Goal: Information Seeking & Learning: Learn about a topic

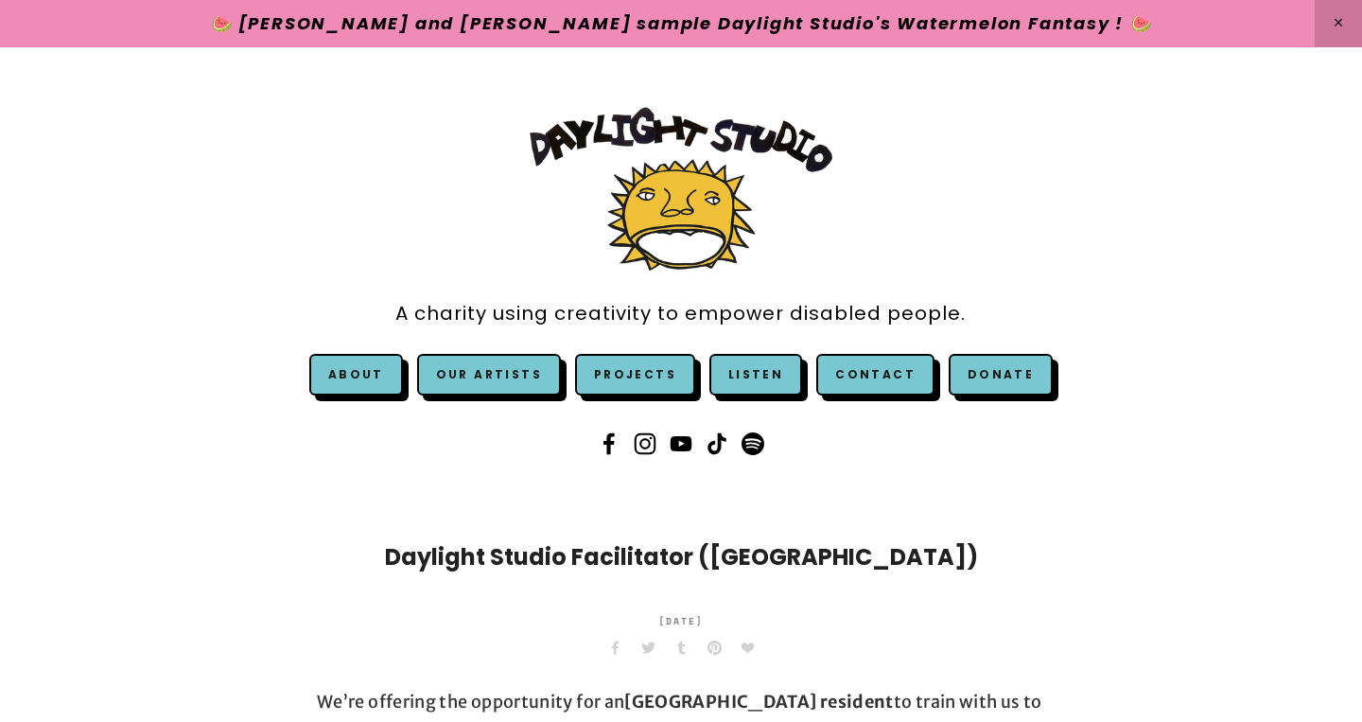
click at [841, 24] on link at bounding box center [681, 23] width 1362 height 47
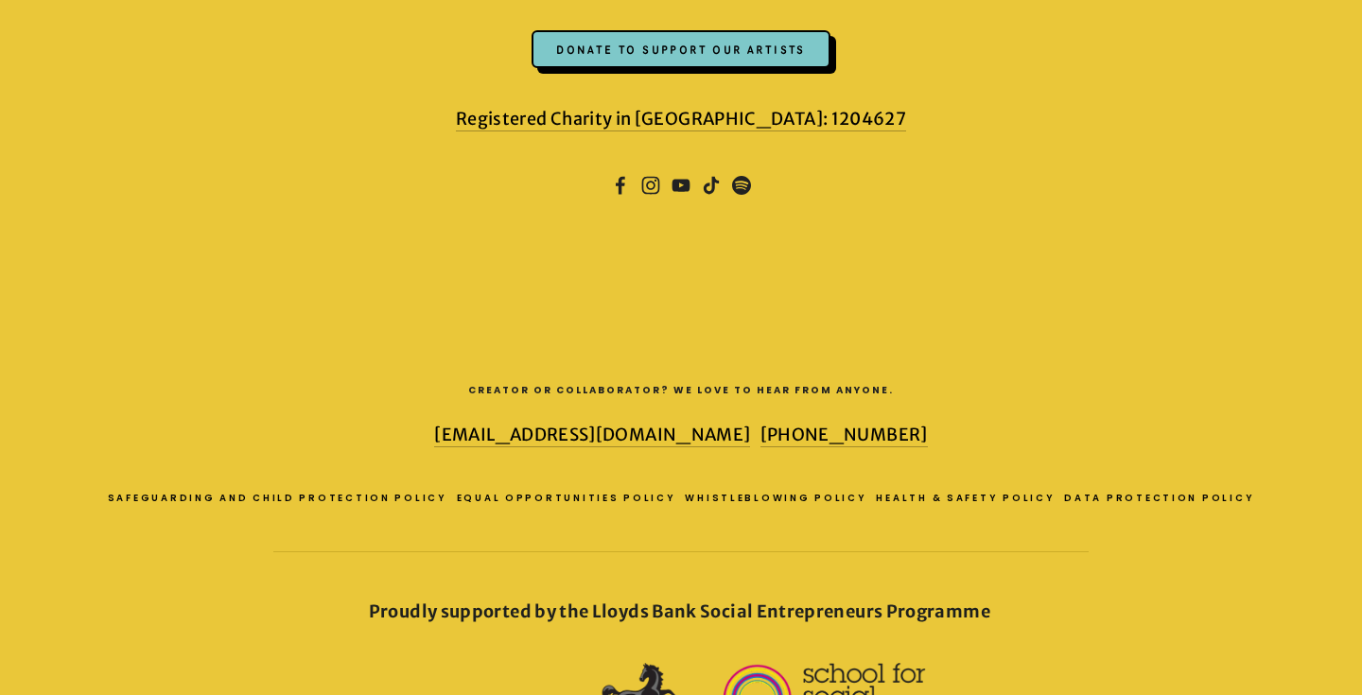
scroll to position [5008, 0]
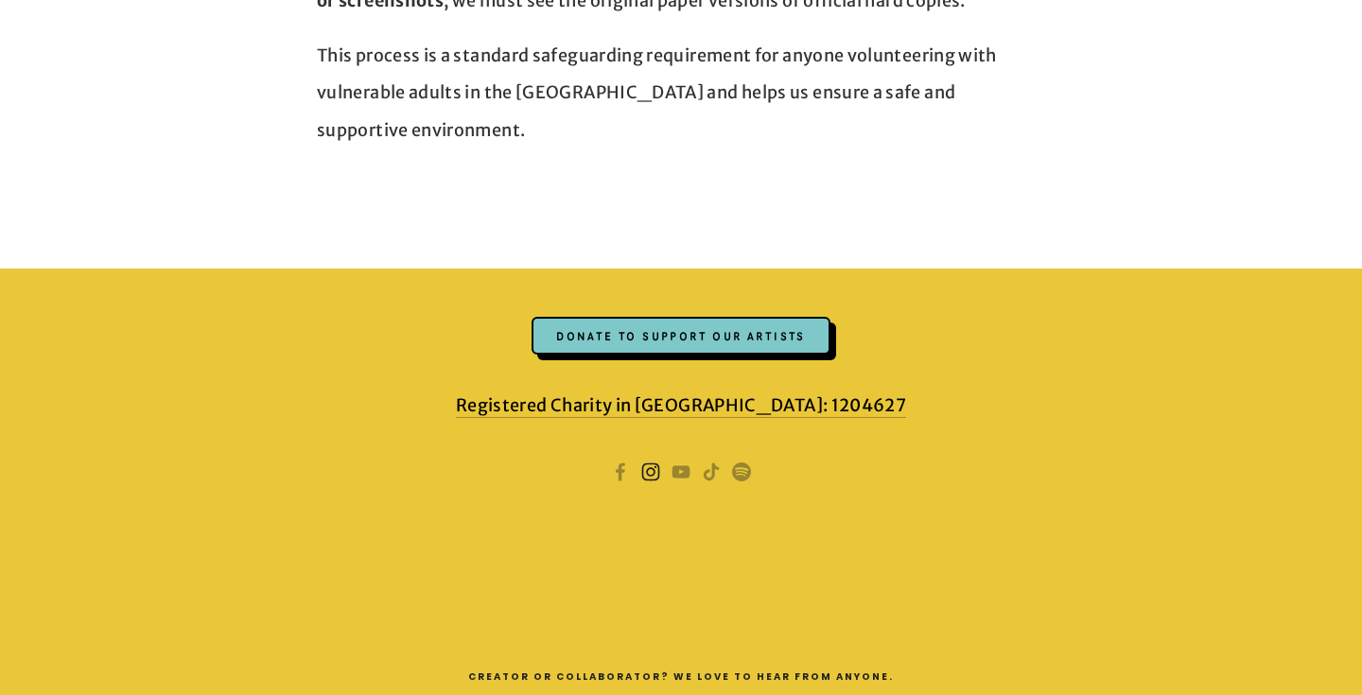
click at [651, 464] on use "Instagram" at bounding box center [651, 473] width 18 height 18
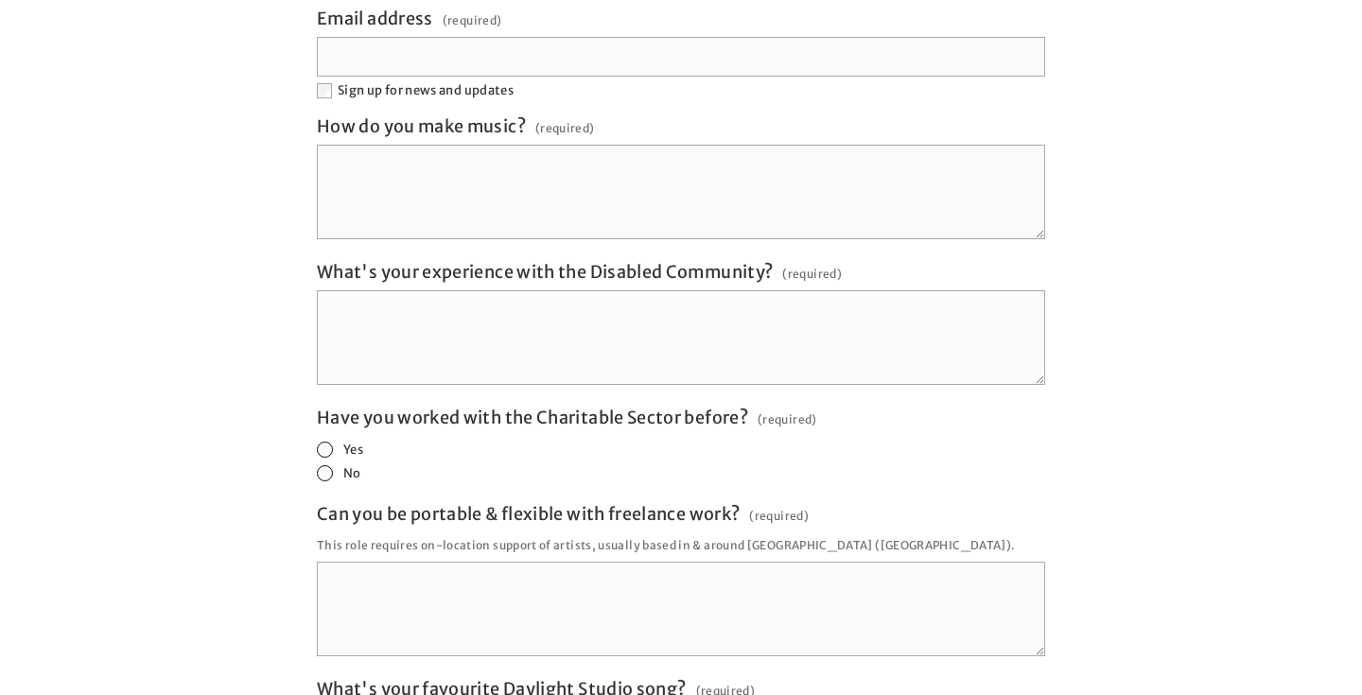
scroll to position [3558, 0]
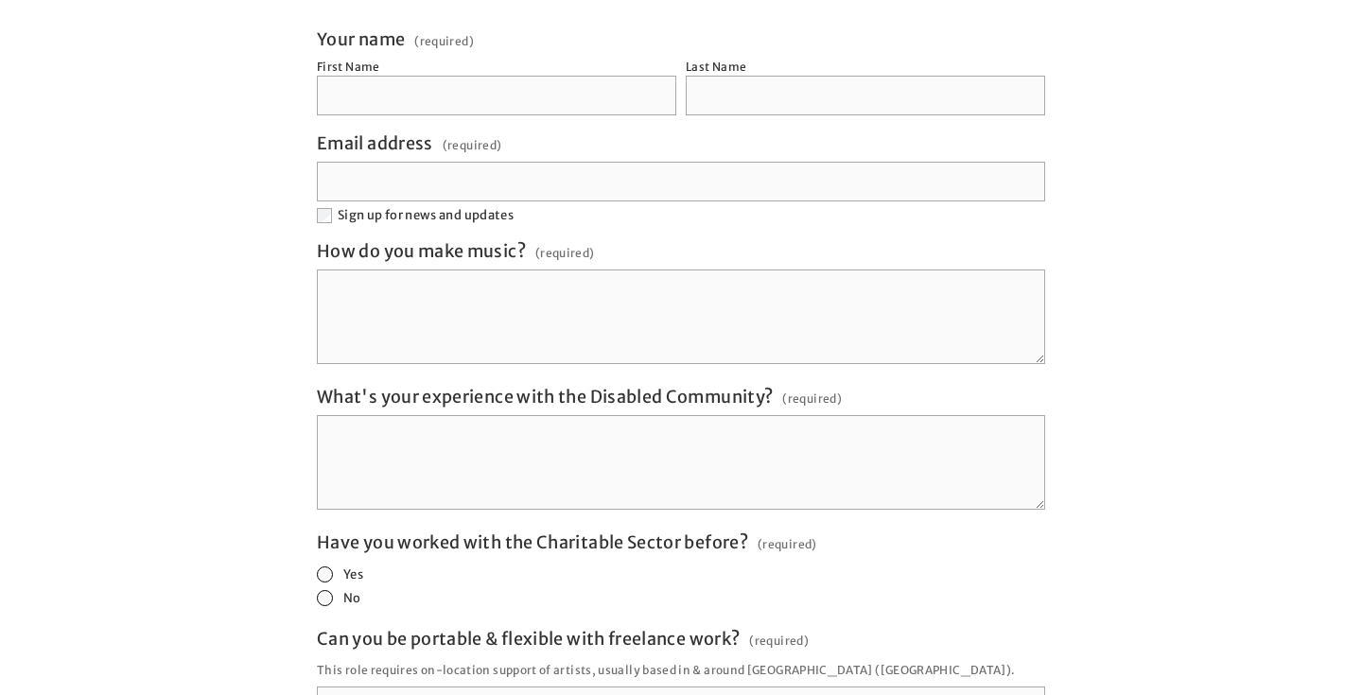
scroll to position [3577, 0]
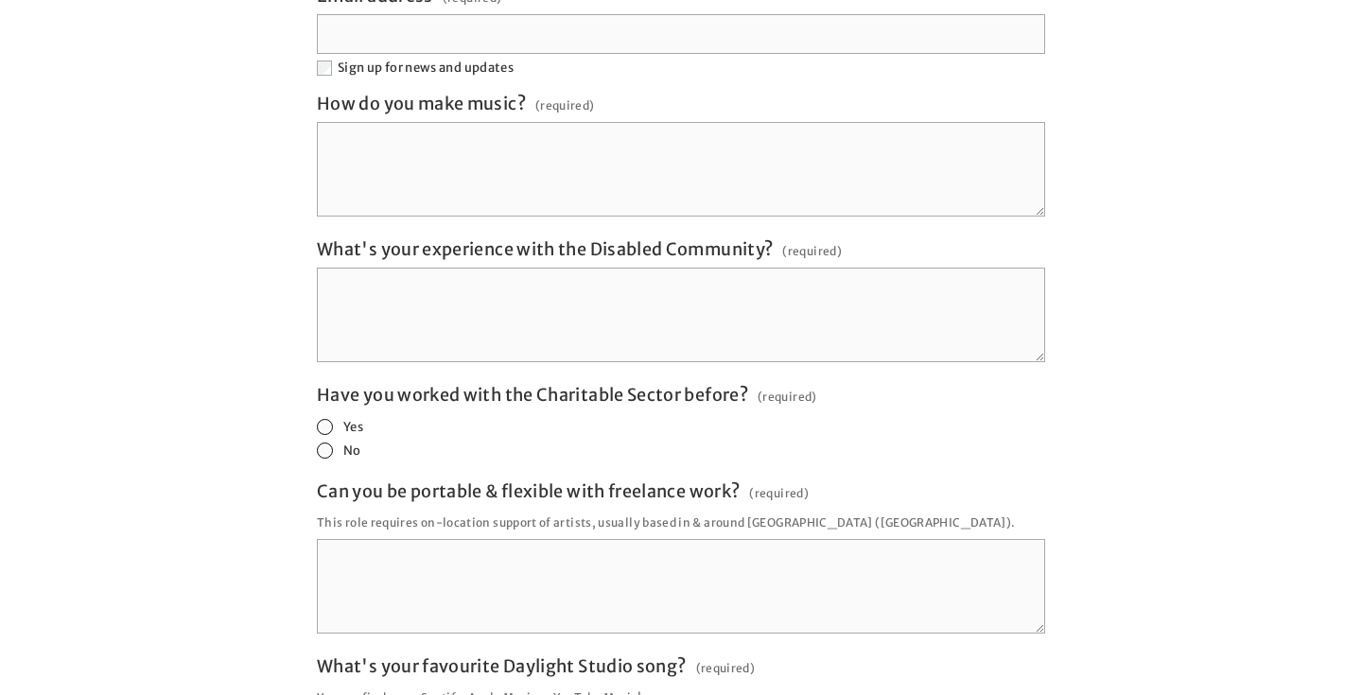
click at [603, 268] on textarea "What's your experience with the Disabled Community? (required)" at bounding box center [681, 315] width 728 height 95
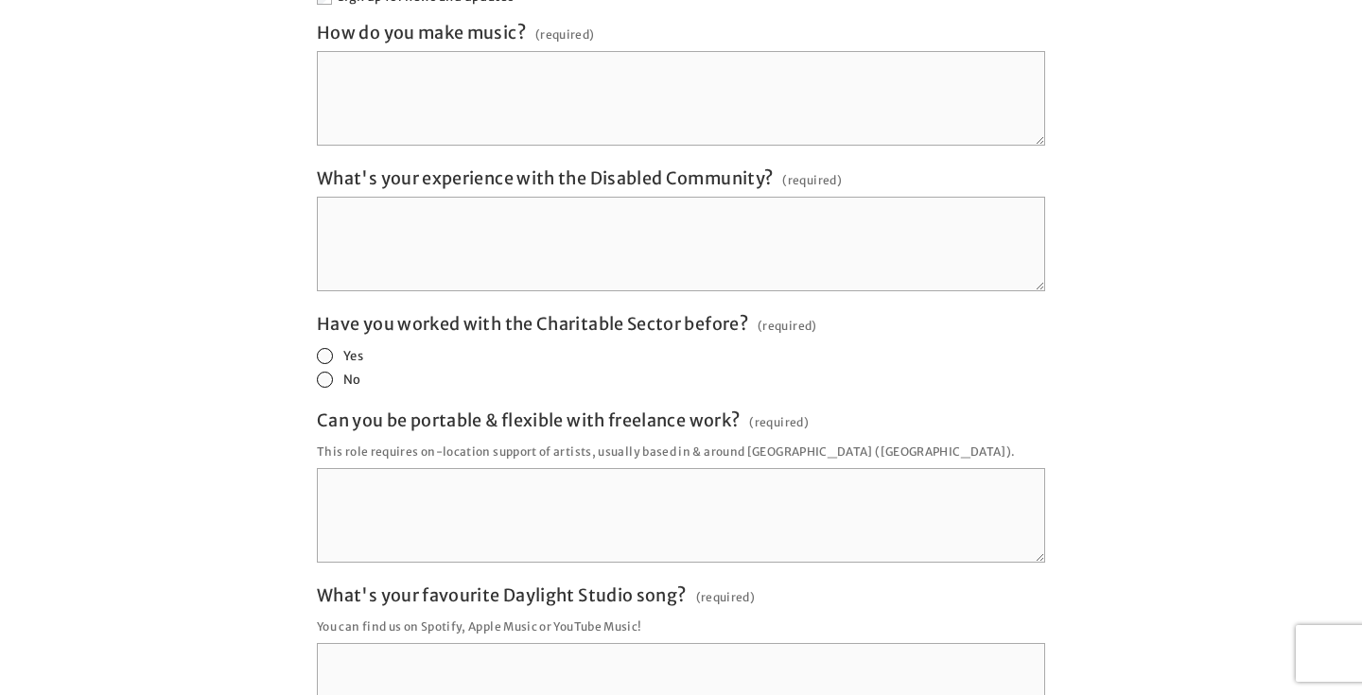
scroll to position [3707, 0]
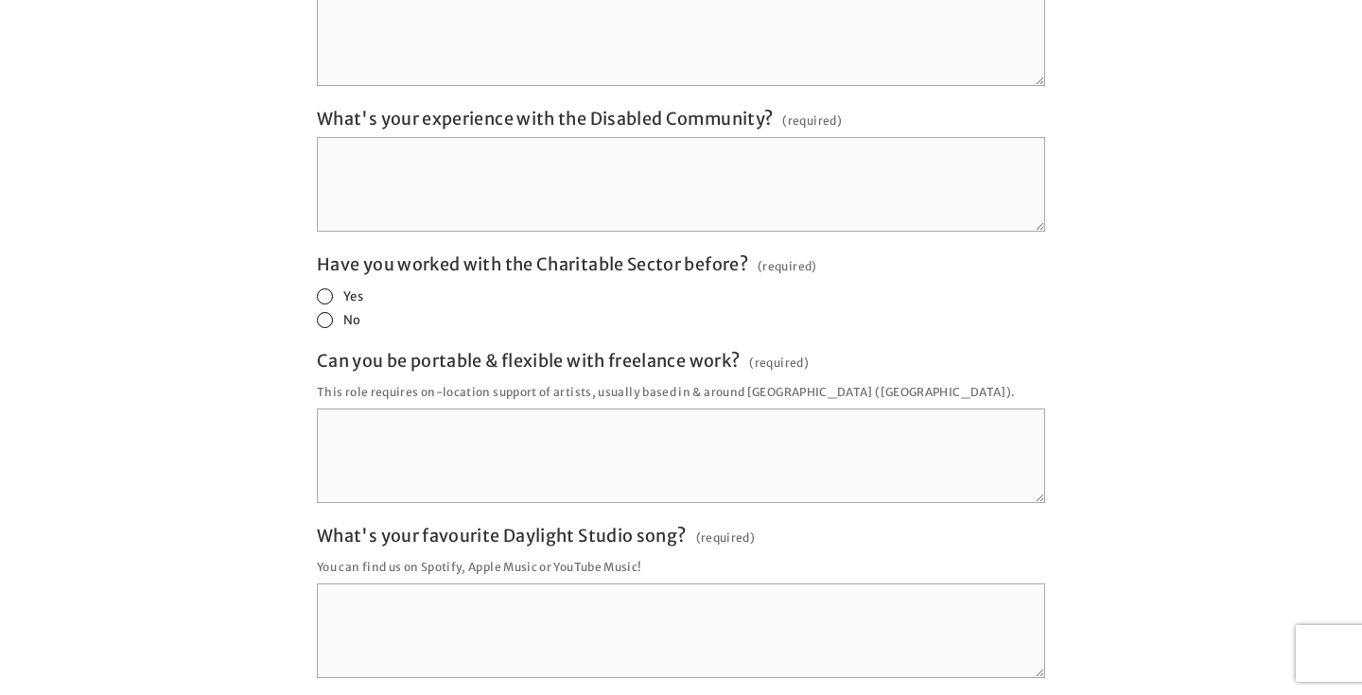
click at [591, 254] on fieldset "Have you worked with the Charitable Sector before? (required) Yes No" at bounding box center [681, 293] width 728 height 79
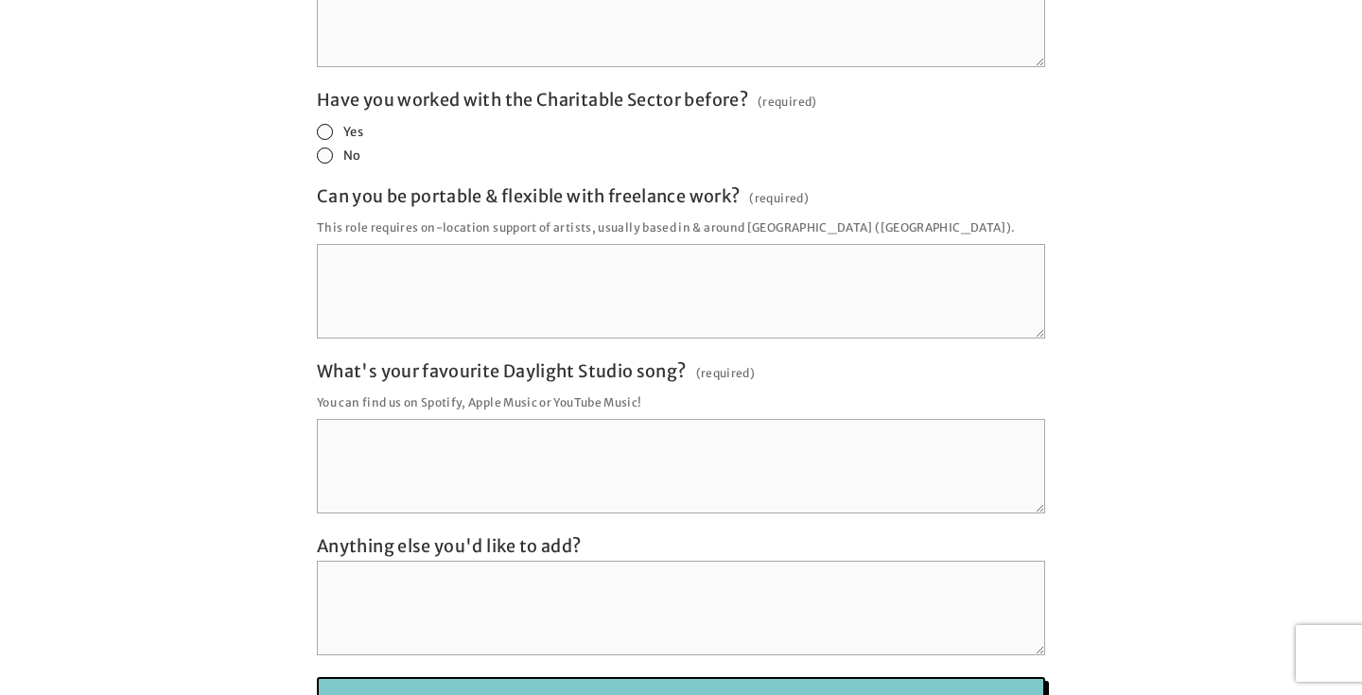
click at [757, 215] on p "This role requires on-location support of artists, usually based in & around [G…" at bounding box center [681, 228] width 728 height 26
copy p "[GEOGRAPHIC_DATA]"
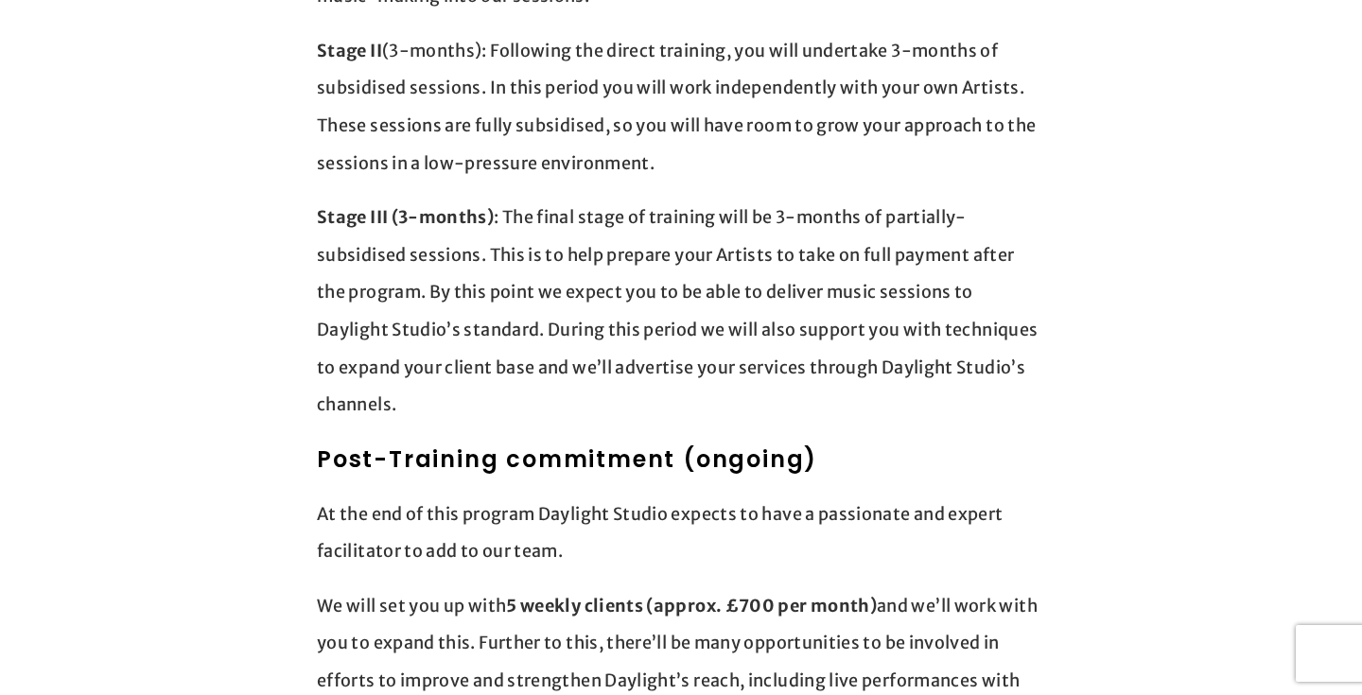
scroll to position [2033, 0]
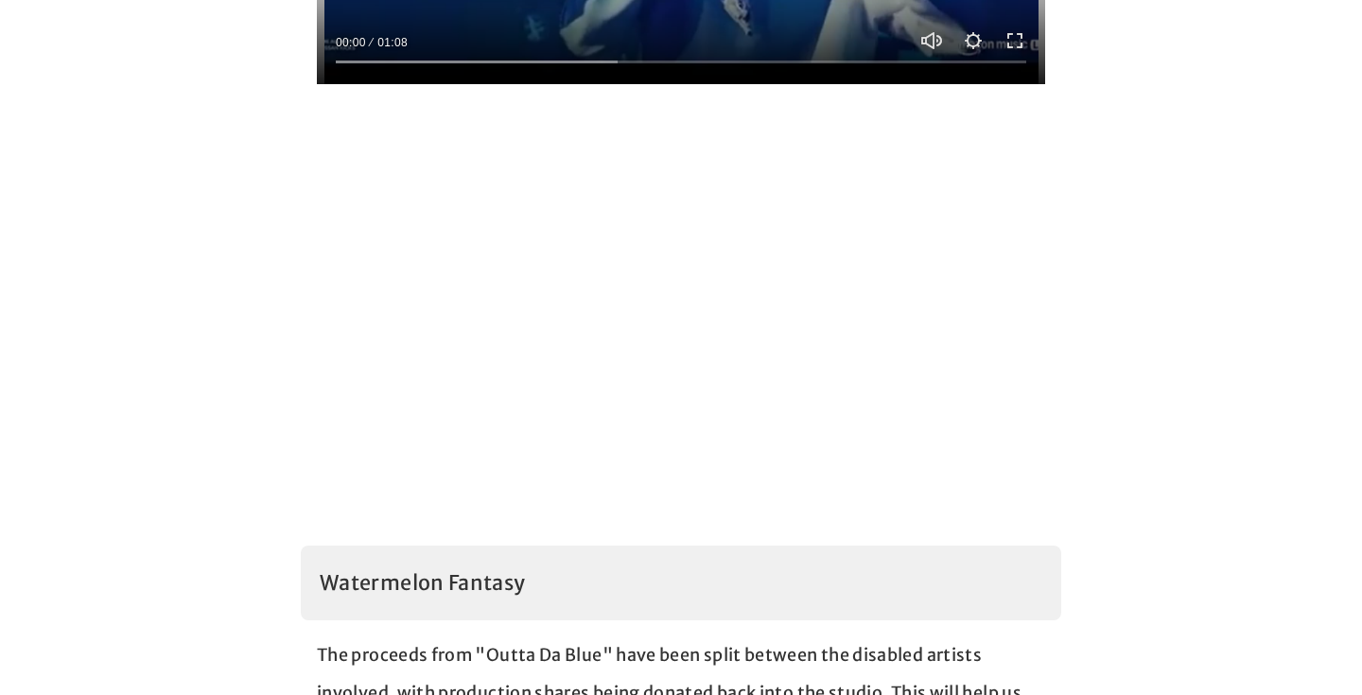
scroll to position [2116, 0]
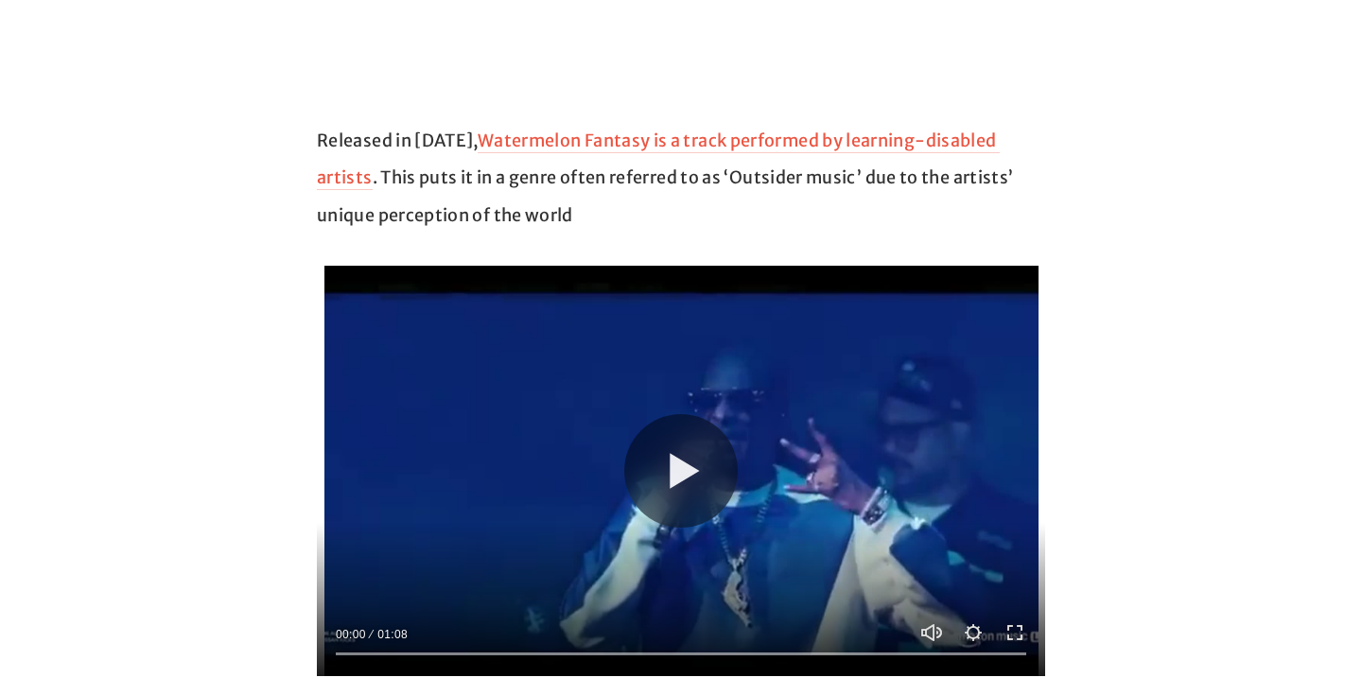
scroll to position [1443, 0]
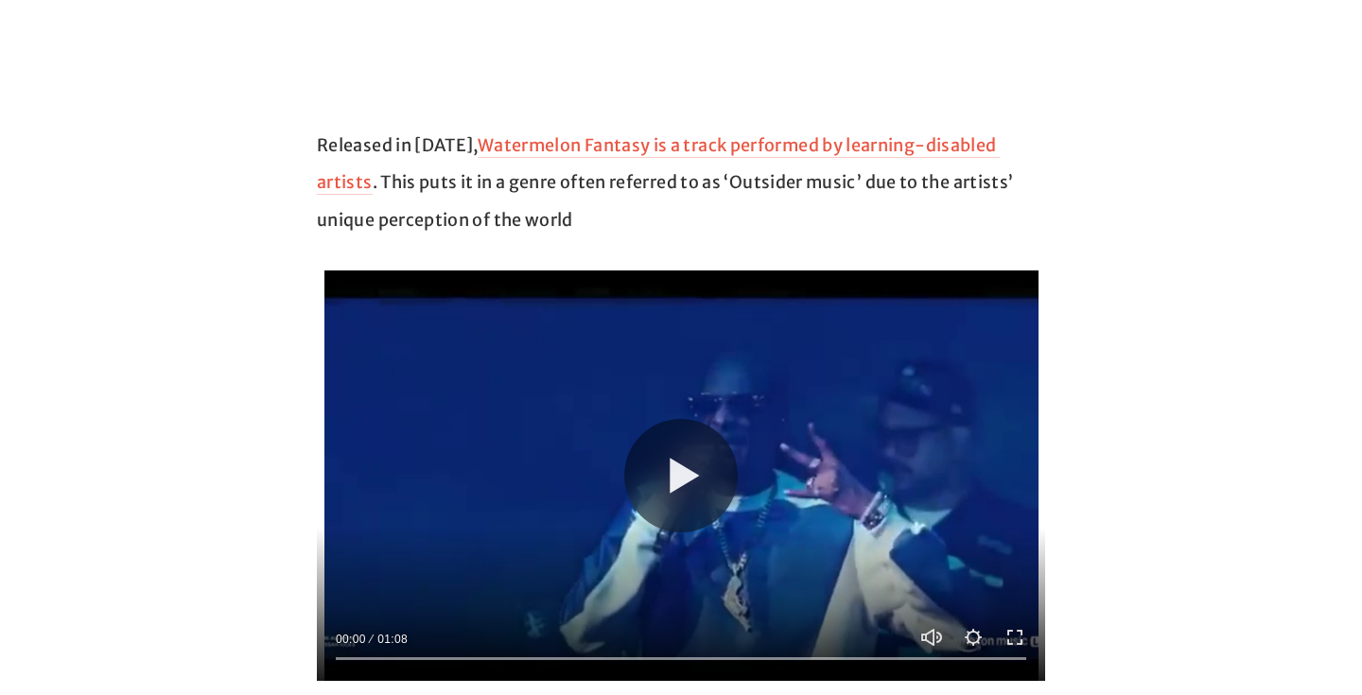
click at [604, 203] on p "Released in [DATE], Watermelon Fantasy is a track performed by learning-disable…" at bounding box center [681, 183] width 728 height 113
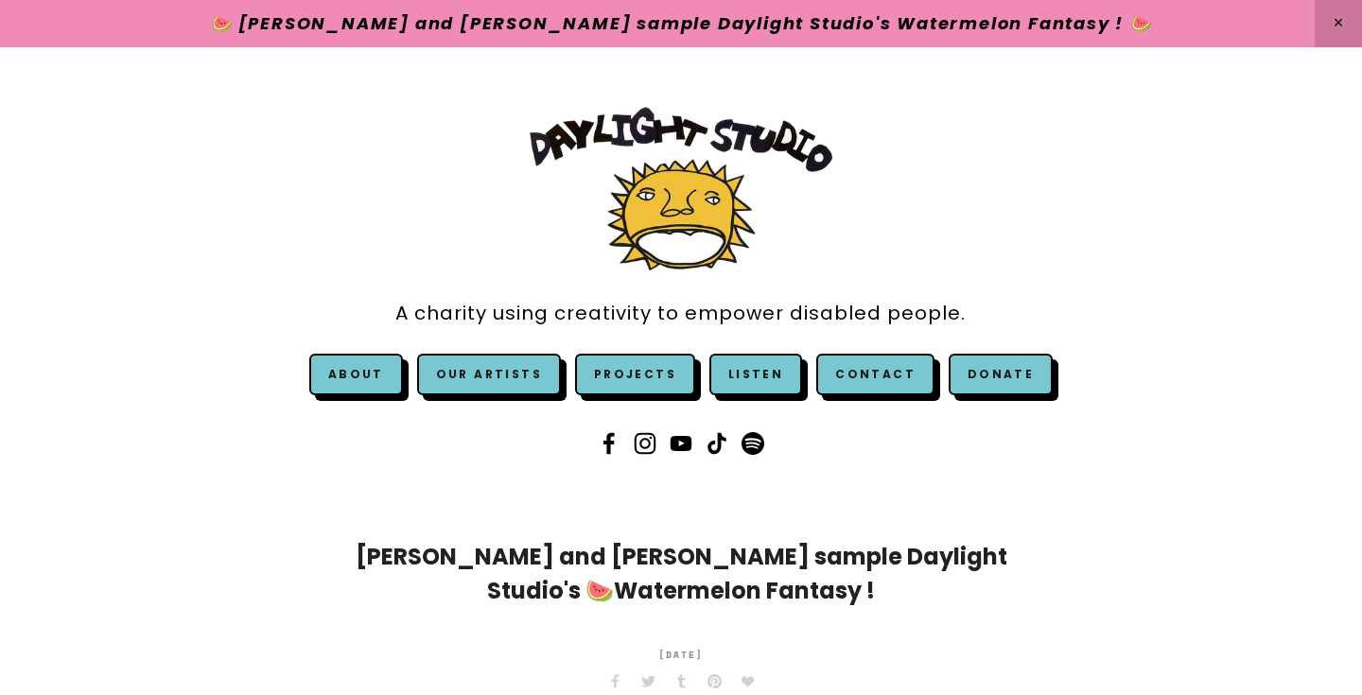
scroll to position [0, 0]
